Goal: Information Seeking & Learning: Check status

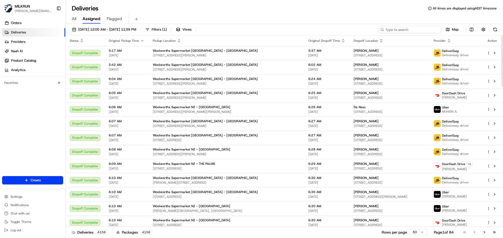
click at [405, 30] on input at bounding box center [409, 29] width 63 height 7
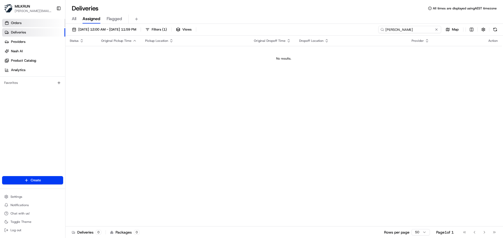
type input "[PERSON_NAME]"
click at [37, 24] on link "Orders" at bounding box center [33, 23] width 63 height 8
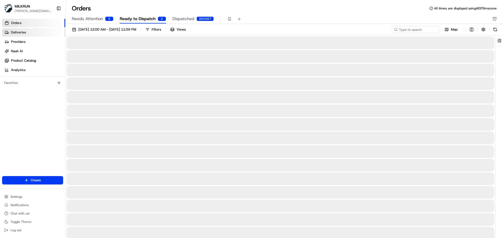
click at [40, 34] on link "Deliveries" at bounding box center [33, 32] width 63 height 8
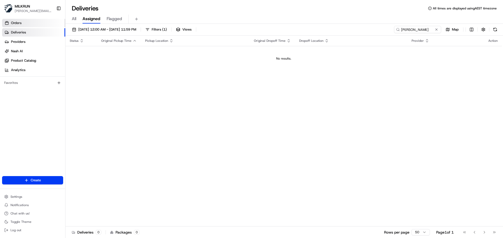
click at [41, 26] on link "Orders" at bounding box center [33, 23] width 63 height 8
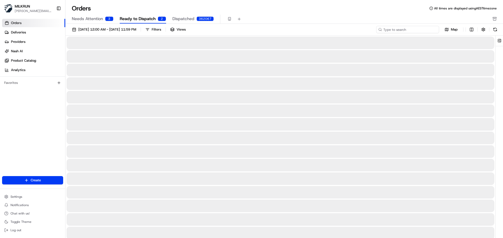
click at [398, 30] on input at bounding box center [407, 29] width 63 height 7
type input "[PERSON_NAME]"
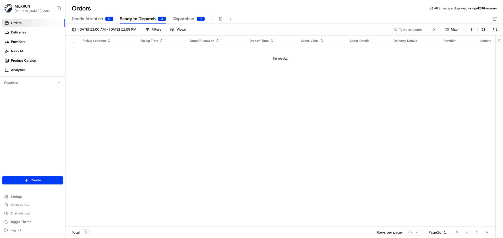
click at [95, 19] on span "Needs Attention" at bounding box center [87, 19] width 31 height 6
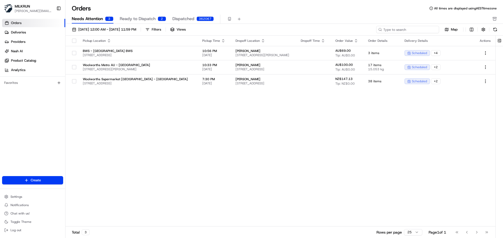
click at [400, 31] on input at bounding box center [407, 29] width 63 height 7
type input "[PERSON_NAME]"
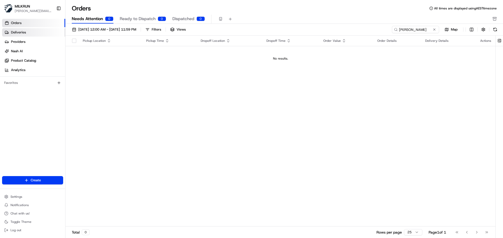
click at [31, 34] on link "Deliveries" at bounding box center [33, 32] width 63 height 8
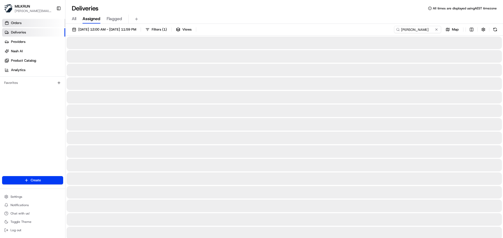
click at [30, 24] on link "Orders" at bounding box center [33, 23] width 63 height 8
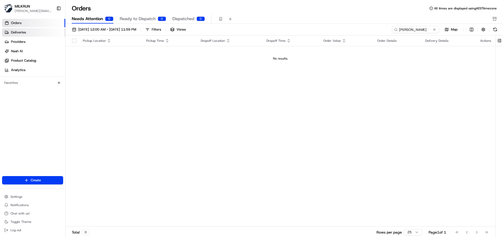
click at [31, 33] on link "Deliveries" at bounding box center [33, 32] width 63 height 8
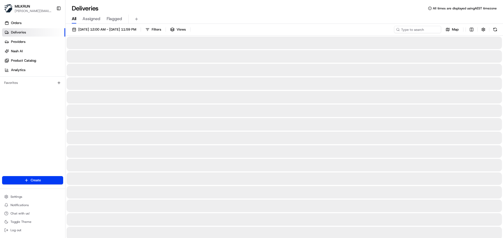
click at [72, 19] on span "All" at bounding box center [74, 19] width 4 height 6
click at [401, 29] on input at bounding box center [409, 29] width 63 height 7
type input "[PERSON_NAME]"
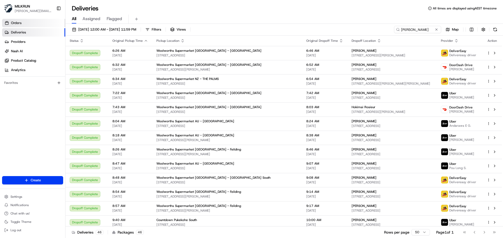
click at [39, 24] on link "Orders" at bounding box center [33, 23] width 63 height 8
